Goal: Task Accomplishment & Management: Manage account settings

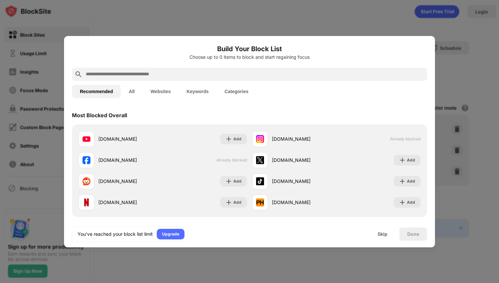
click at [287, 11] on div at bounding box center [249, 141] width 499 height 283
click at [390, 235] on div "Skip" at bounding box center [383, 234] width 26 height 13
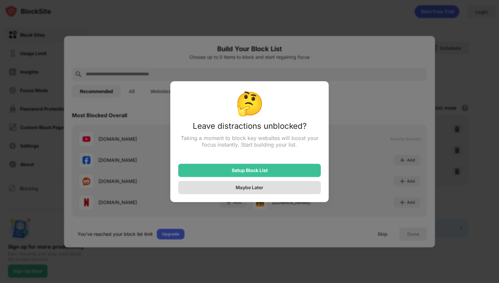
click at [280, 191] on div "Maybe Later" at bounding box center [249, 187] width 143 height 13
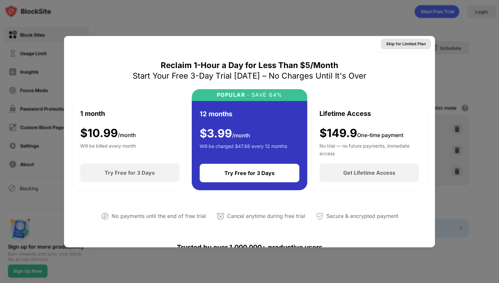
click at [405, 44] on div "Skip for Limited Plan" at bounding box center [406, 44] width 40 height 7
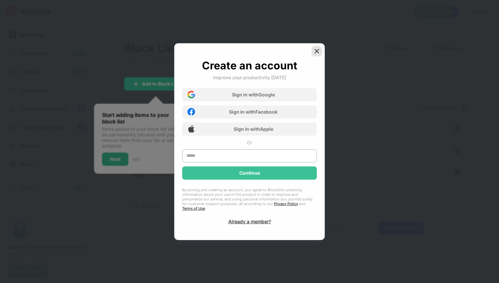
click at [319, 49] on div at bounding box center [317, 51] width 11 height 11
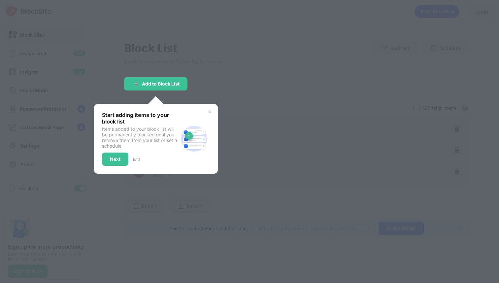
click at [212, 109] on div "Start adding items to your block list Items added to your block list will be pe…" at bounding box center [156, 139] width 124 height 70
click at [210, 112] on img at bounding box center [209, 111] width 5 height 5
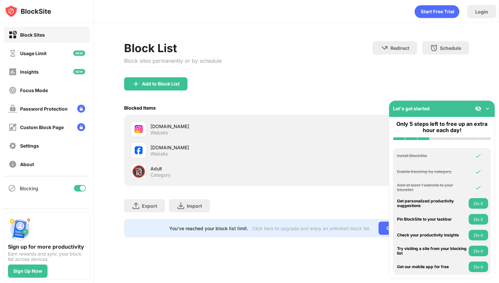
click at [489, 108] on img at bounding box center [488, 108] width 7 height 7
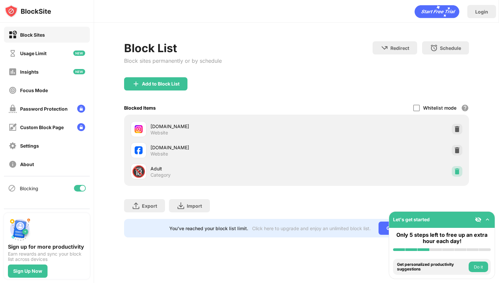
click at [459, 172] on img at bounding box center [457, 171] width 7 height 7
